Goal: Task Accomplishment & Management: Manage account settings

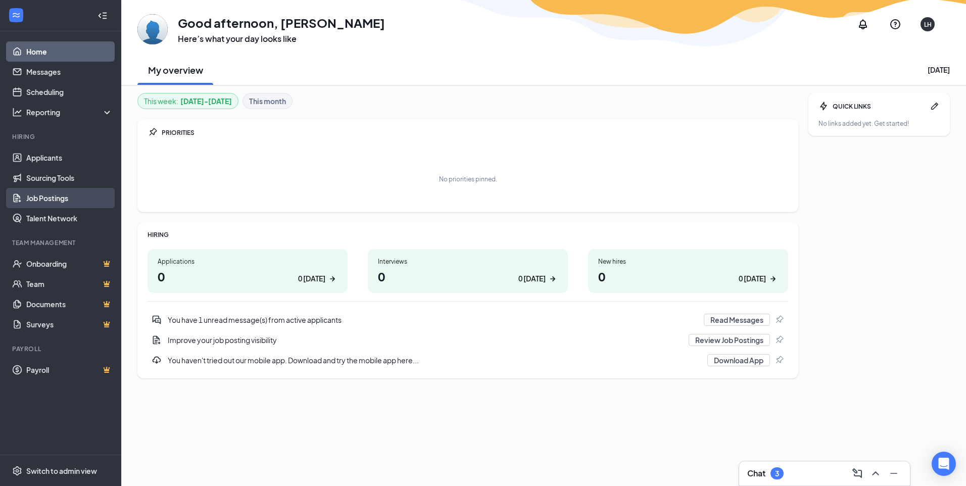
click at [73, 196] on link "Job Postings" at bounding box center [69, 198] width 86 height 20
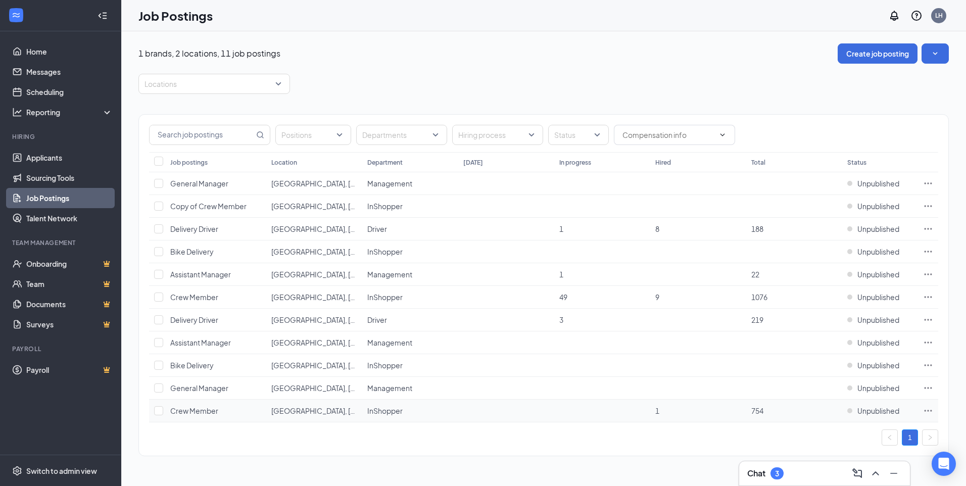
click at [165, 412] on td at bounding box center [157, 411] width 16 height 23
click at [162, 415] on input "checkbox" at bounding box center [158, 410] width 9 height 9
checkbox input "true"
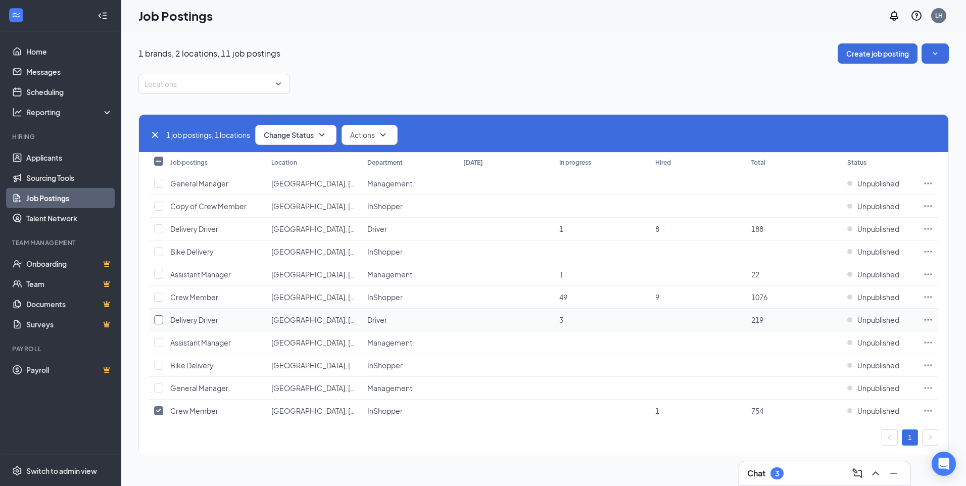
click at [158, 323] on input "checkbox" at bounding box center [158, 319] width 9 height 9
checkbox input "true"
click at [319, 136] on icon "SmallChevronDown" at bounding box center [322, 135] width 12 height 12
click at [317, 165] on div "Publish" at bounding box center [318, 162] width 121 height 22
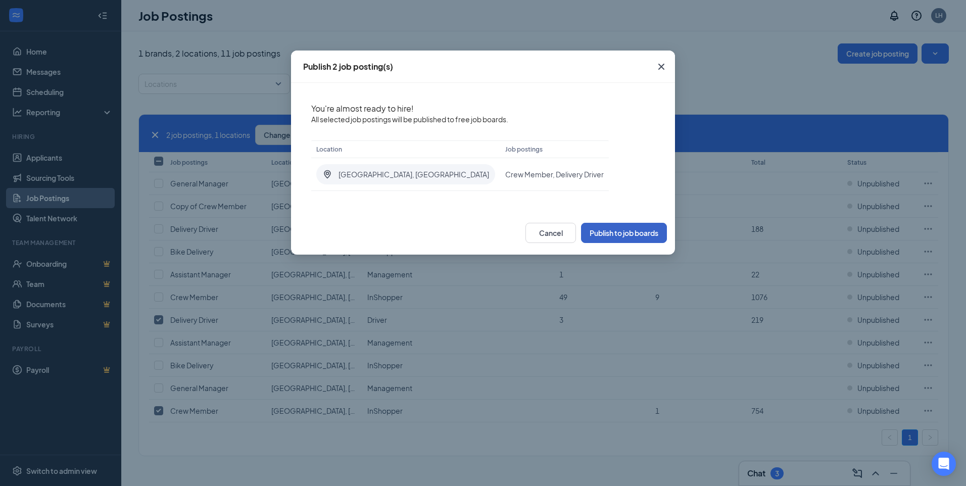
click at [638, 232] on button "Publish to job boards" at bounding box center [624, 233] width 86 height 20
